Goal: Task Accomplishment & Management: Manage account settings

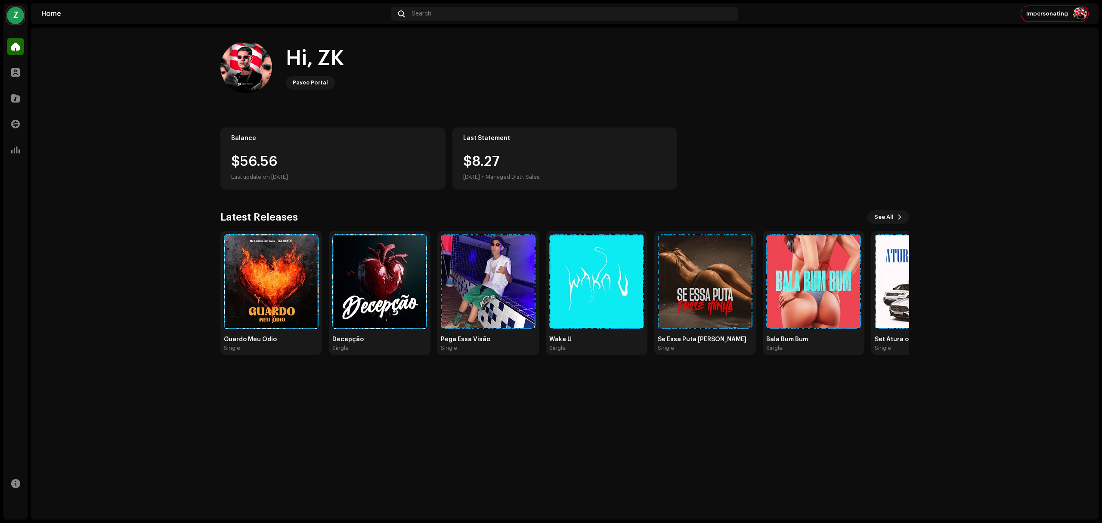
drag, startPoint x: 214, startPoint y: 153, endPoint x: 284, endPoint y: 147, distance: 70.0
click at [284, 147] on div "Hi, ZK Payee Portal Balance $56.56 Last update on [DATE] Last Statement $8.[DAT…" at bounding box center [565, 198] width 716 height 341
click at [284, 147] on div "Balance $56.56 Last update on [DATE]" at bounding box center [332, 158] width 225 height 62
click at [560, 169] on div "$8.[DATE] • Managed Distr. Sales" at bounding box center [565, 169] width 204 height 28
click at [13, 15] on div "Z" at bounding box center [15, 15] width 17 height 17
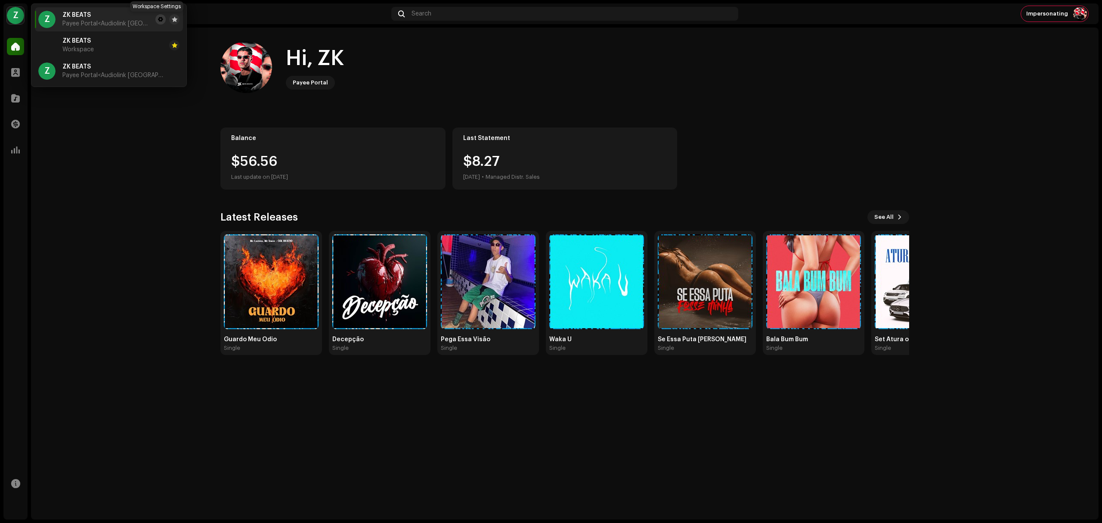
click at [158, 22] on span at bounding box center [160, 19] width 5 height 7
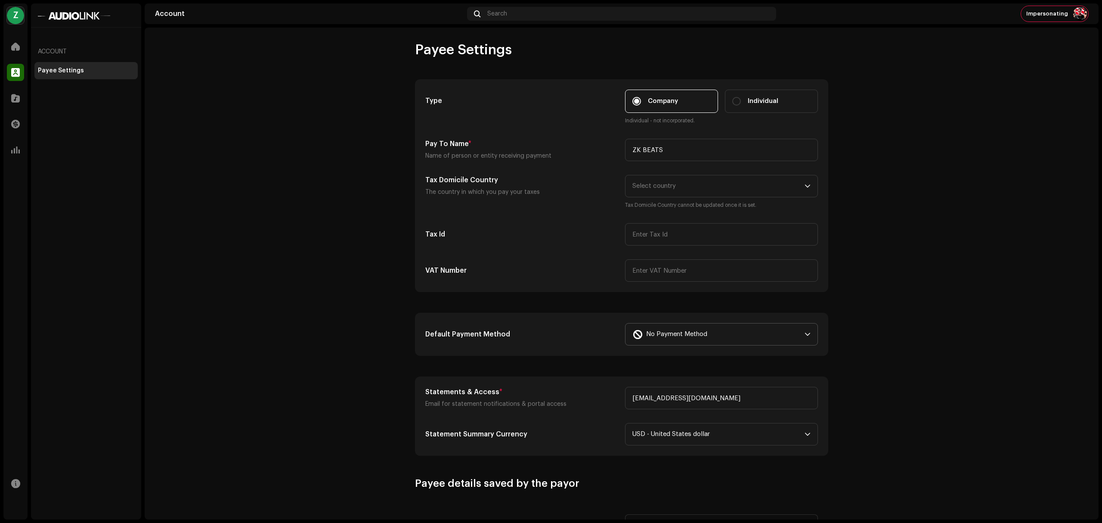
click at [779, 331] on div "No Payment Method" at bounding box center [716, 334] width 169 height 22
click at [708, 363] on div "Paypal" at bounding box center [721, 358] width 178 height 10
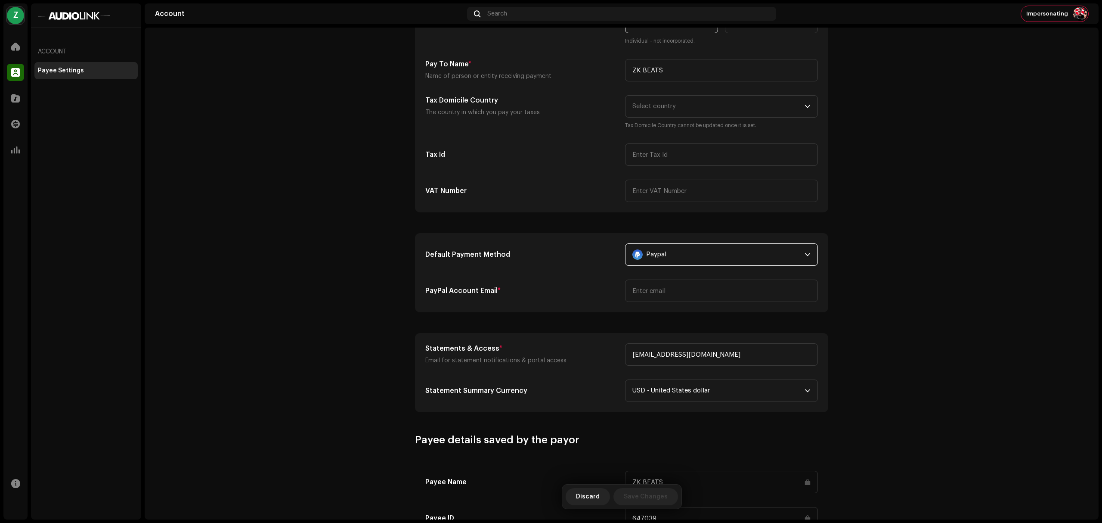
scroll to position [81, 0]
click at [672, 359] on input "[EMAIL_ADDRESS][DOMAIN_NAME]" at bounding box center [721, 353] width 193 height 22
click at [672, 296] on input "email" at bounding box center [721, 289] width 193 height 22
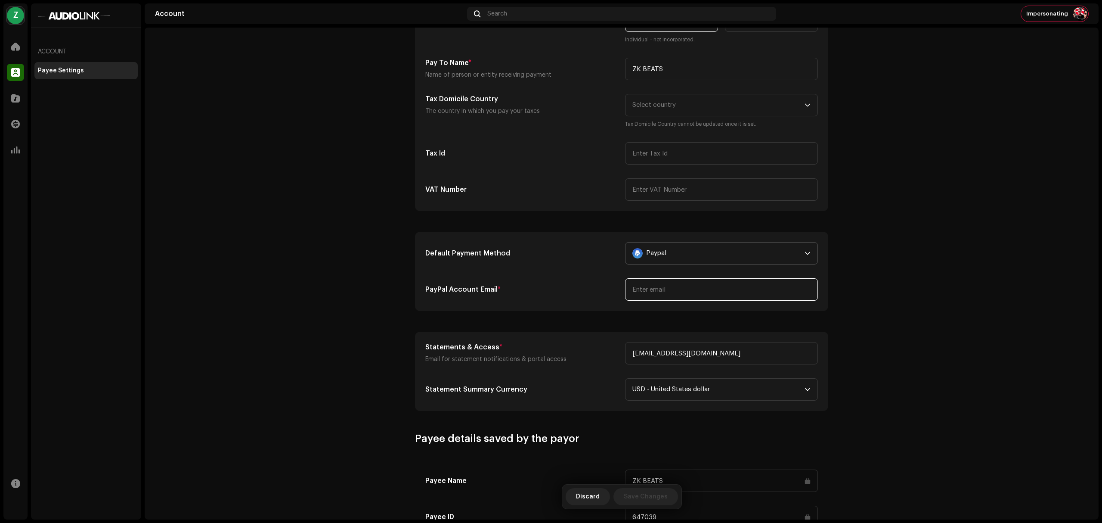
paste input "[EMAIL_ADDRESS][DOMAIN_NAME]"
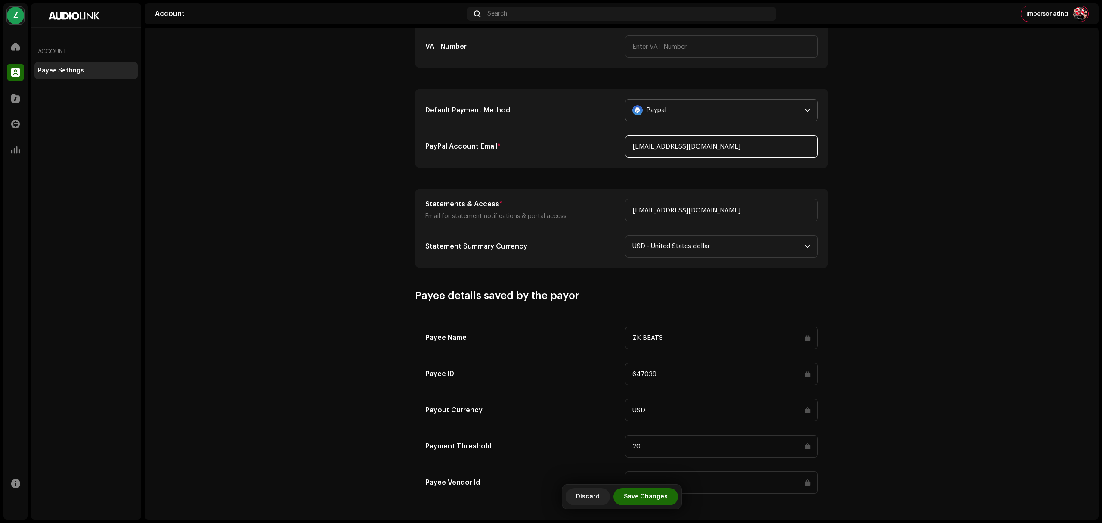
scroll to position [230, 0]
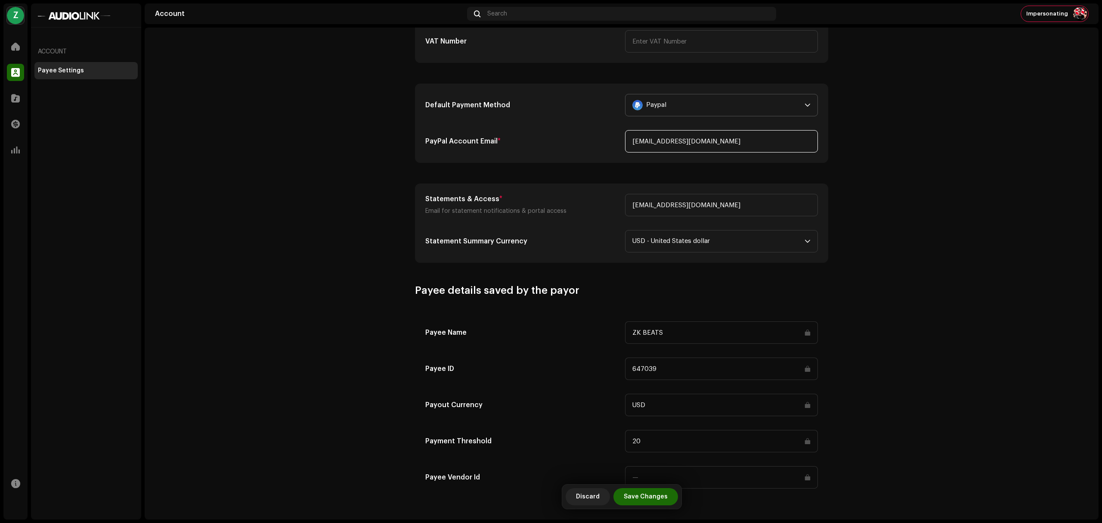
type input "[EMAIL_ADDRESS][DOMAIN_NAME]"
click at [954, 382] on account-payee-settings "Payee Settings Type Company Individual Individual - not incorporated. Pay To Na…" at bounding box center [622, 155] width 954 height 686
click at [638, 499] on span "Save Changes" at bounding box center [646, 496] width 44 height 17
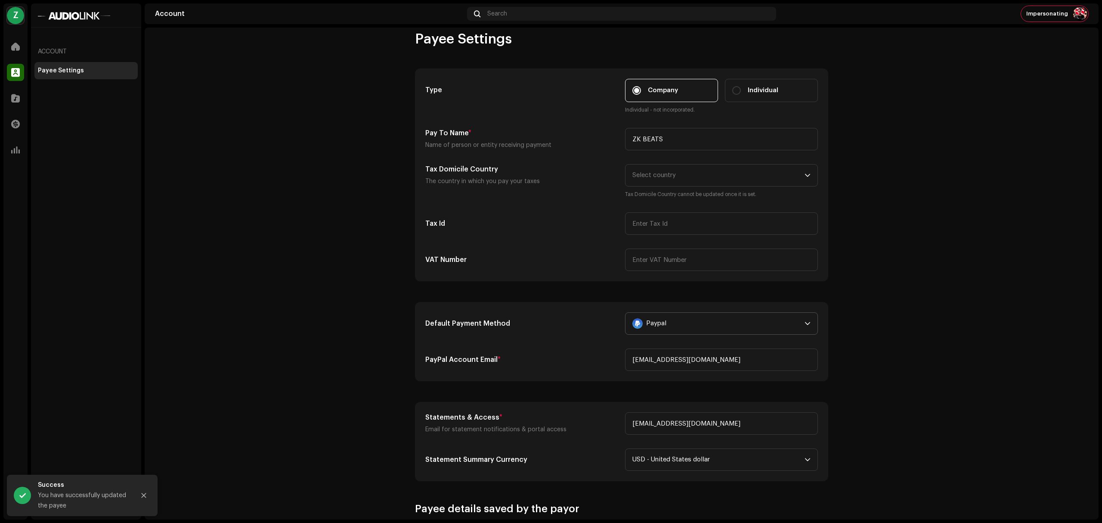
scroll to position [0, 0]
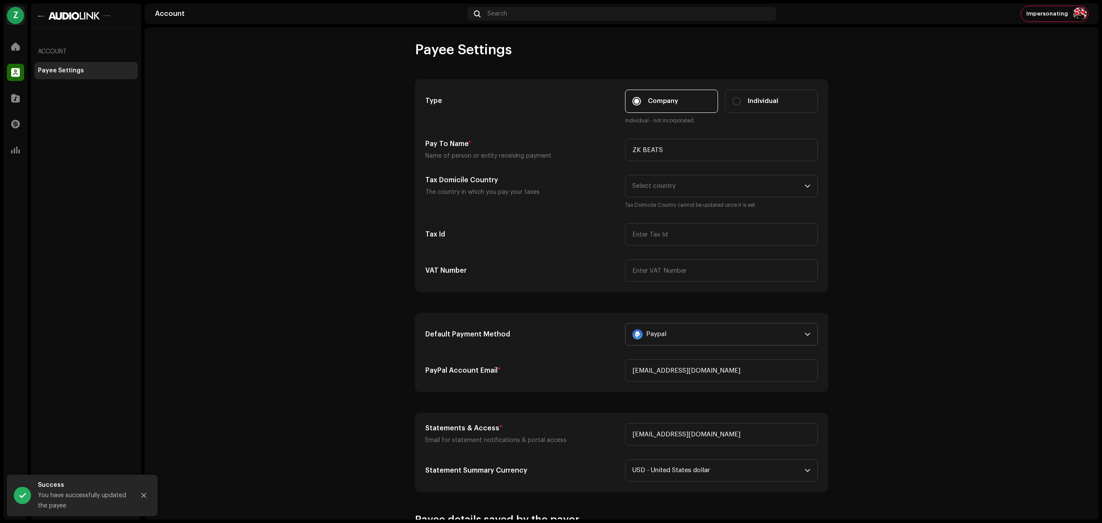
click at [1060, 32] on div "Payee Settings Type Company Individual Individual - not incorporated. Pay To Na…" at bounding box center [622, 274] width 954 height 492
click at [1073, 9] on re-a-cover at bounding box center [1080, 14] width 14 height 14
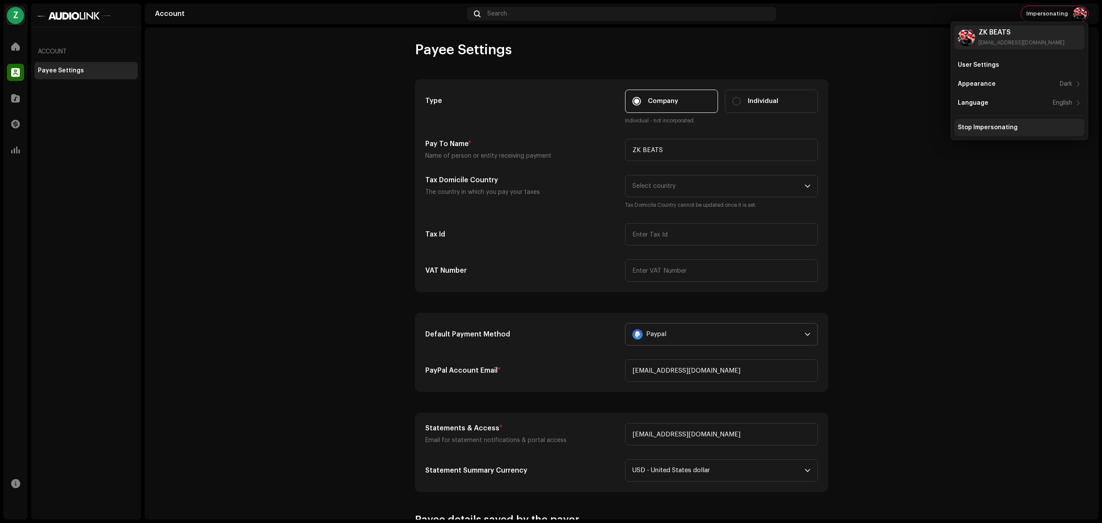
click at [1007, 124] on div "Stop Impersonating" at bounding box center [988, 127] width 60 height 7
